Goal: Navigation & Orientation: Find specific page/section

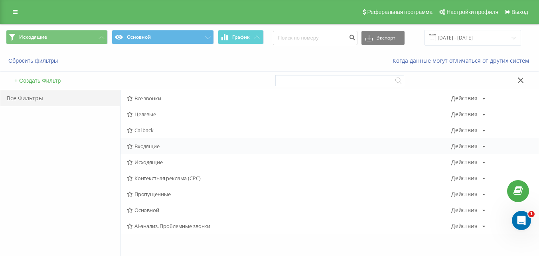
click at [139, 144] on span "Входящие" at bounding box center [289, 146] width 325 height 6
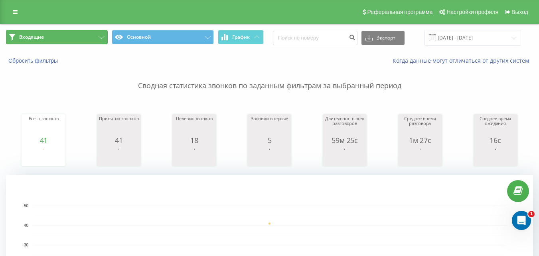
click at [93, 37] on button "Входящие" at bounding box center [57, 37] width 102 height 14
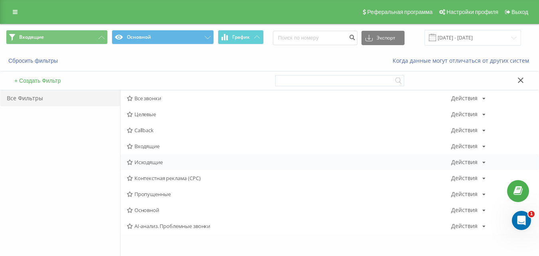
click at [149, 165] on span "Исходящие" at bounding box center [289, 162] width 325 height 6
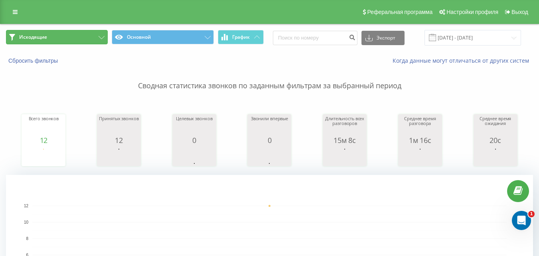
click at [87, 38] on button "Исходящие" at bounding box center [57, 37] width 102 height 14
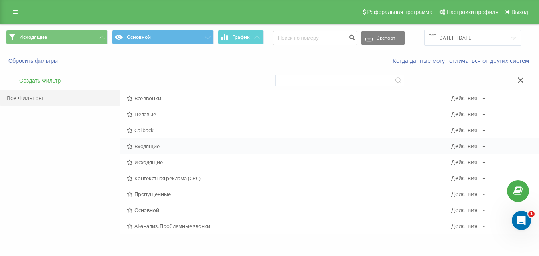
click at [145, 148] on span "Входящие" at bounding box center [289, 146] width 325 height 6
